Goal: Transaction & Acquisition: Purchase product/service

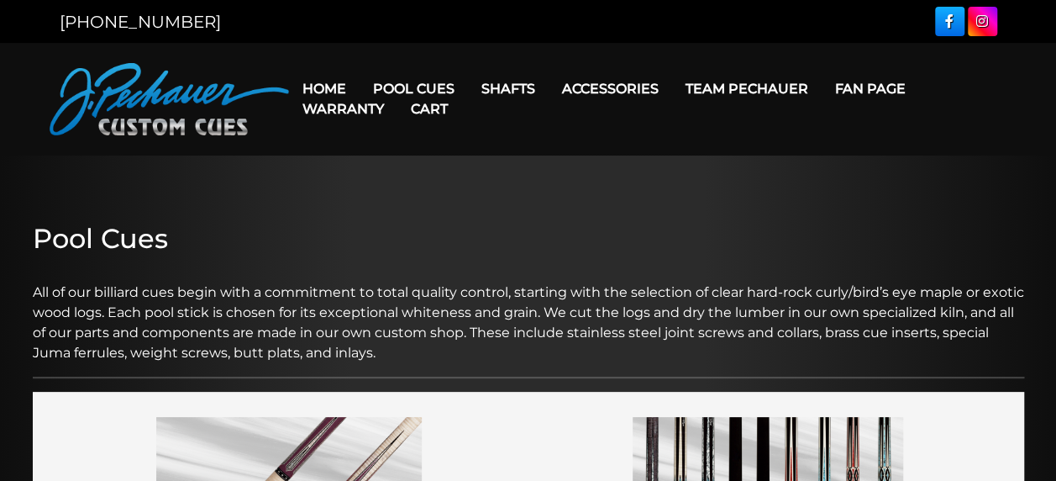
click at [414, 88] on link "Cart" at bounding box center [429, 108] width 64 height 43
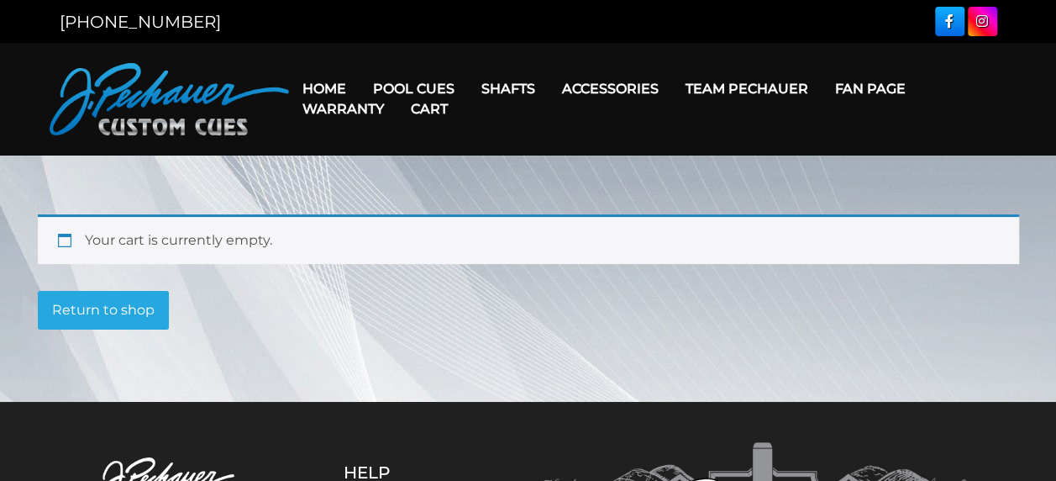
click at [424, 90] on link "Cart" at bounding box center [429, 108] width 64 height 43
click at [412, 89] on link "Cart" at bounding box center [429, 108] width 64 height 43
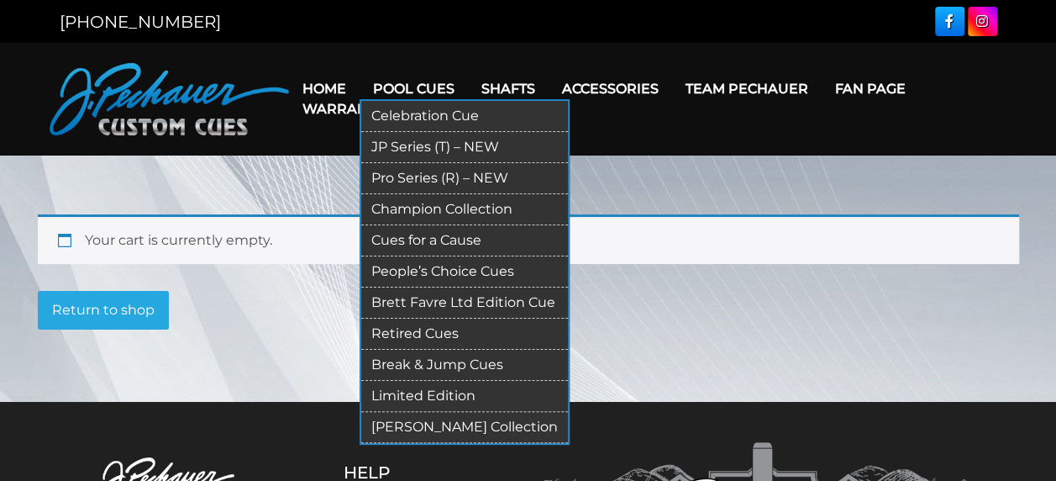
click at [409, 173] on link "Pro Series (R) – NEW" at bounding box center [464, 178] width 207 height 31
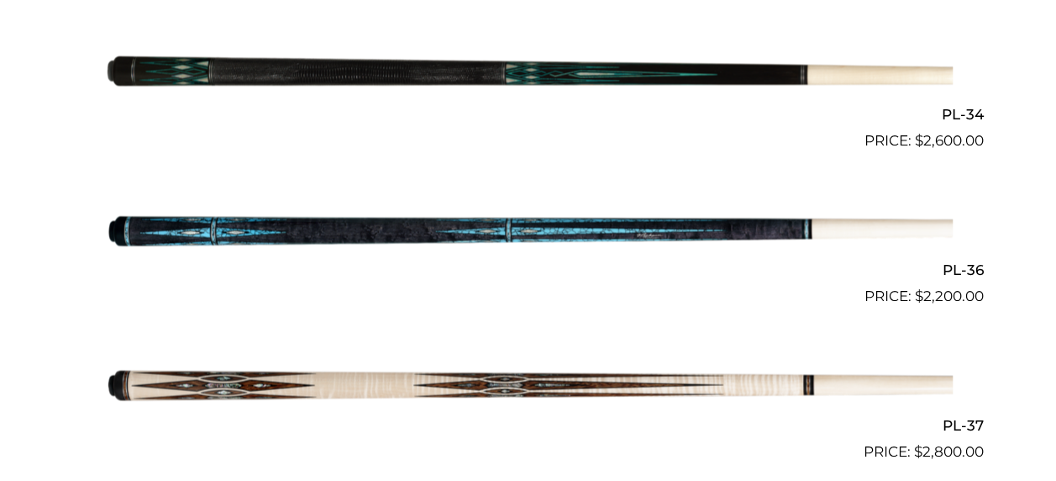
scroll to position [4404, 0]
